Goal: Task Accomplishment & Management: Complete application form

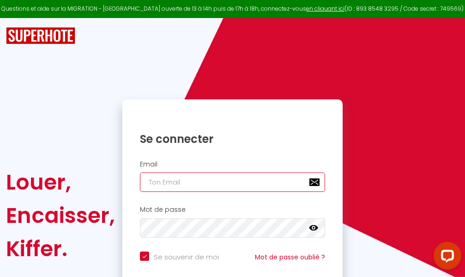
click at [208, 180] on input "email" at bounding box center [232, 181] width 185 height 19
type input "m"
checkbox input "true"
type input "ma"
checkbox input "true"
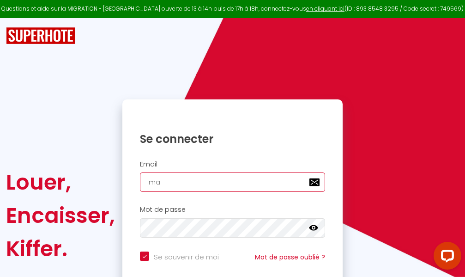
type input "mar"
checkbox input "true"
type input "marc"
checkbox input "true"
type input "marcd"
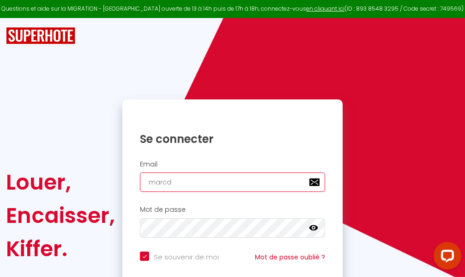
checkbox input "true"
type input "marcdp"
checkbox input "true"
type input "marcdpo"
checkbox input "true"
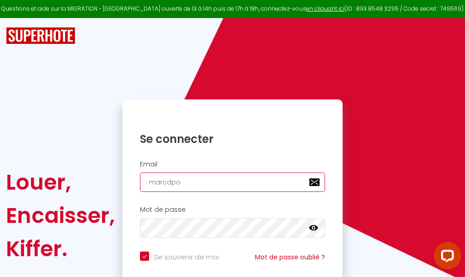
type input "marcdpoz"
checkbox input "true"
type input "marcdpoz."
checkbox input "true"
type input "marcdpoz.l"
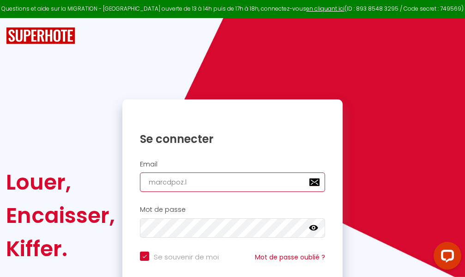
checkbox input "true"
type input "marcdpoz.lo"
checkbox input "true"
type input "marcdpoz.loc"
checkbox input "true"
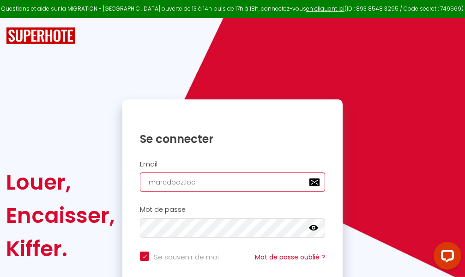
type input "marcdpoz.loca"
checkbox input "true"
type input "marcdpoz.locat"
checkbox input "true"
type input "marcdpoz.locati"
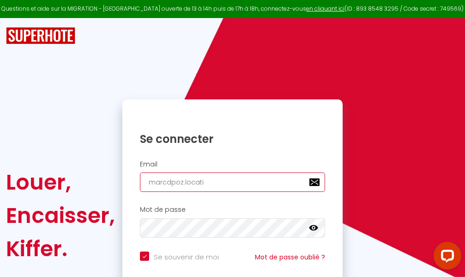
checkbox input "true"
type input "marcdpoz.locatio"
checkbox input "true"
type input "marcdpoz.location"
checkbox input "true"
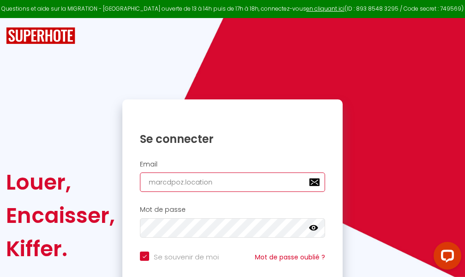
type input "marcdpoz.location@"
checkbox input "true"
type input "marcdpoz.location@g"
checkbox input "true"
type input "marcdpoz.location@gm"
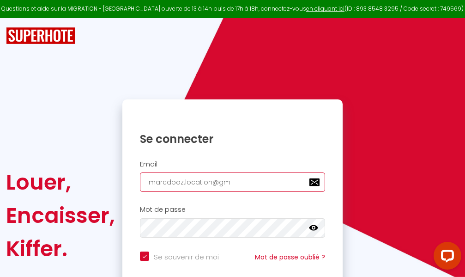
checkbox input "true"
type input "marcdpoz.location@gma"
checkbox input "true"
type input "marcdpoz.location@gmai"
checkbox input "true"
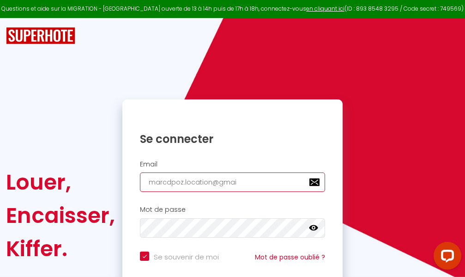
type input "[EMAIL_ADDRESS]"
checkbox input "true"
type input "[EMAIL_ADDRESS]."
checkbox input "true"
type input "marcdpoz.location@gmail.c"
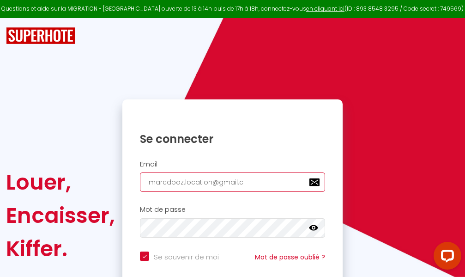
checkbox input "true"
type input "[EMAIL_ADDRESS][DOMAIN_NAME]"
checkbox input "true"
type input "[EMAIL_ADDRESS][DOMAIN_NAME]"
checkbox input "true"
